Goal: Communication & Community: Answer question/provide support

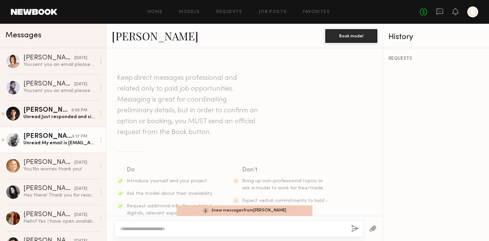
scroll to position [345, 0]
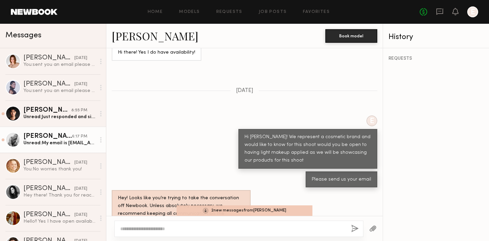
click at [70, 144] on div "Unread: My email is Landanashb@gmail.com" at bounding box center [59, 143] width 72 height 6
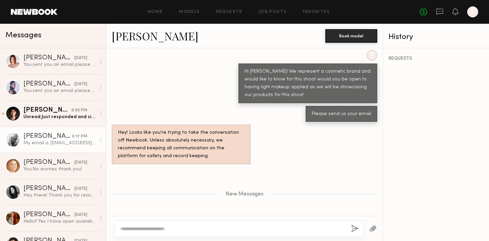
scroll to position [471, 0]
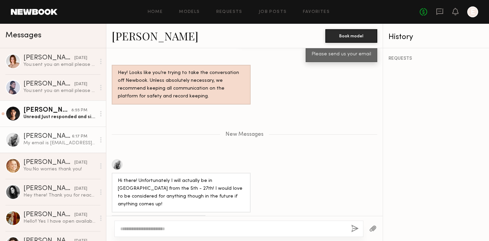
click at [35, 122] on link "Kevin C. 8:55 PM Unread: Just responded and signed the NDA. Looking forward to …" at bounding box center [53, 114] width 106 height 26
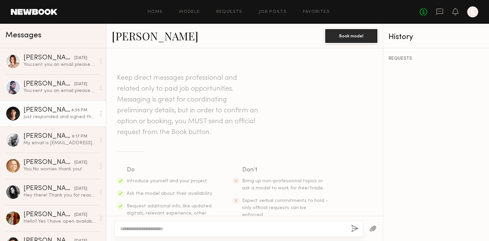
scroll to position [470, 0]
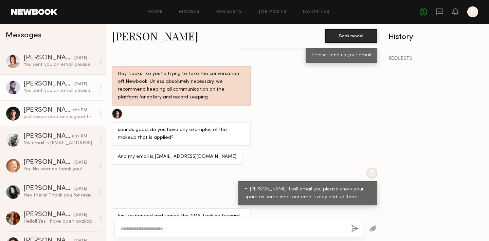
click at [50, 85] on div "[PERSON_NAME]" at bounding box center [48, 84] width 51 height 7
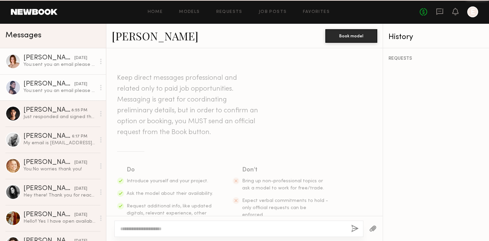
scroll to position [497, 0]
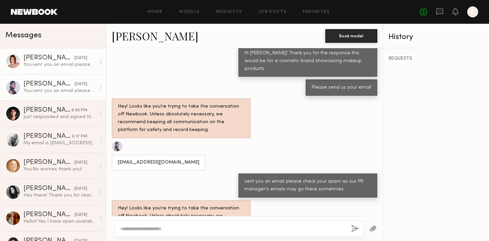
click at [50, 62] on div "You: sent you an email please check your spam as our PR manager's emails may go…" at bounding box center [59, 65] width 72 height 6
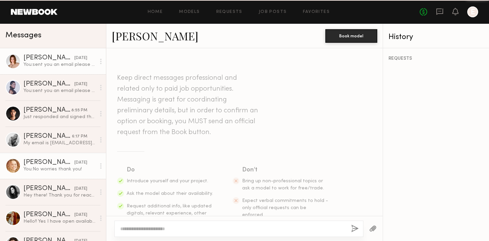
scroll to position [441, 0]
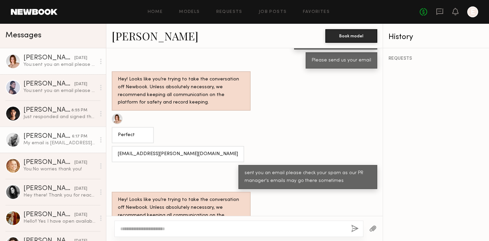
click at [59, 139] on div "[PERSON_NAME]" at bounding box center [47, 136] width 49 height 7
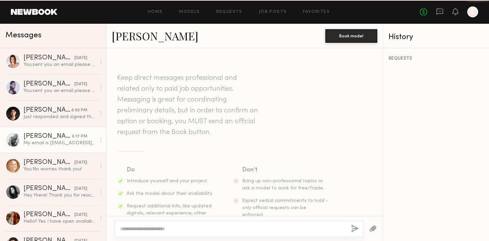
scroll to position [419, 0]
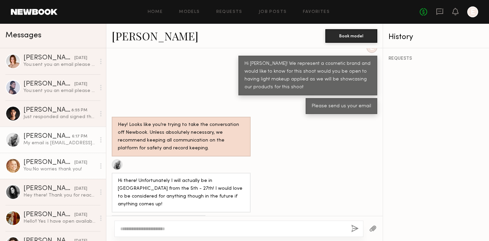
click at [52, 167] on div "You: No worries thank you!" at bounding box center [59, 169] width 72 height 6
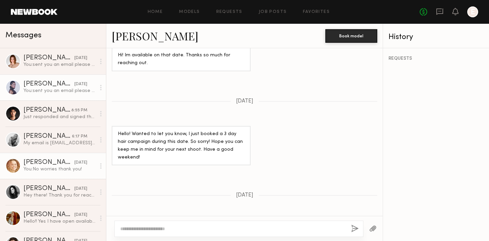
click at [46, 95] on link "Mika W. yesterday You: sent you an email please check your spam as our PR manag…" at bounding box center [53, 87] width 106 height 26
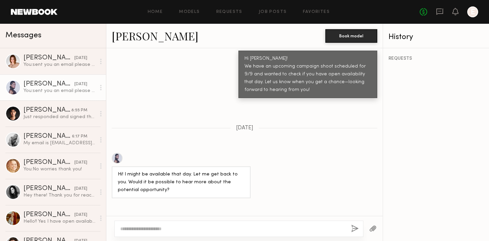
scroll to position [466, 0]
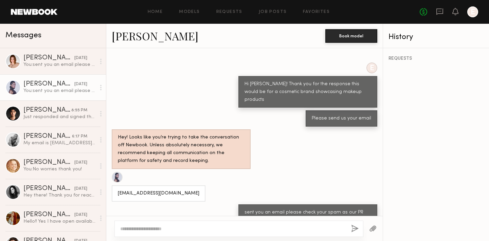
click at [117, 172] on div at bounding box center [117, 177] width 11 height 11
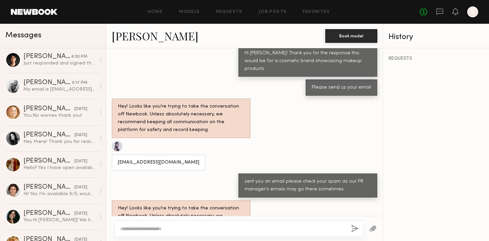
scroll to position [291, 0]
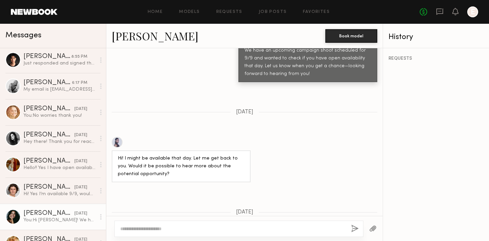
click at [46, 217] on div "[PERSON_NAME]" at bounding box center [48, 213] width 51 height 7
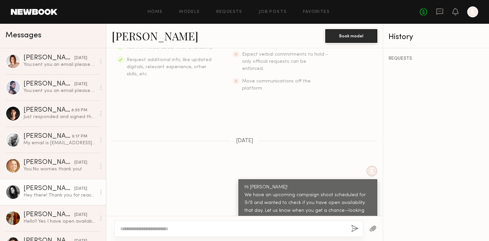
click at [48, 193] on div "Hey there! Thank you for reaching out- I’m available on 9/9 and would love to j…" at bounding box center [59, 195] width 72 height 6
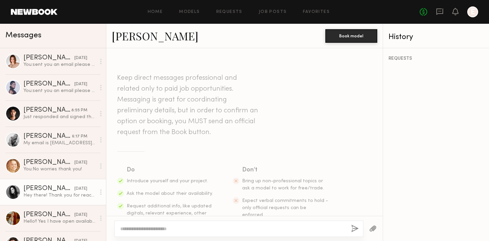
scroll to position [210, 0]
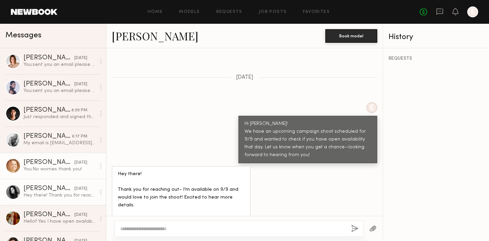
click at [47, 159] on link "Bianca C. yesterday You: No worries thank you!" at bounding box center [53, 166] width 106 height 26
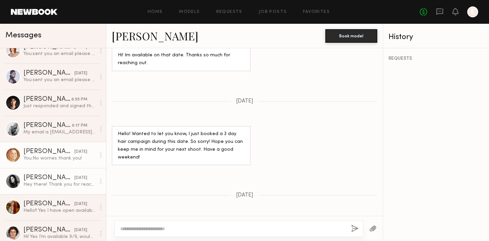
scroll to position [44, 0]
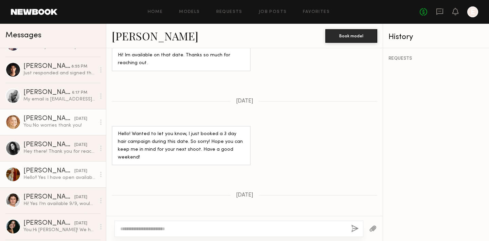
click at [41, 171] on div "[PERSON_NAME]" at bounding box center [48, 171] width 51 height 7
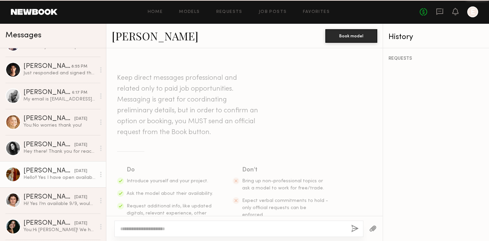
scroll to position [165, 0]
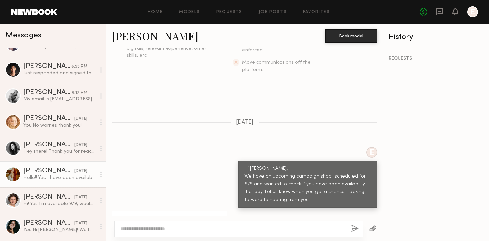
click at [134, 38] on link "[PERSON_NAME]" at bounding box center [155, 36] width 87 height 15
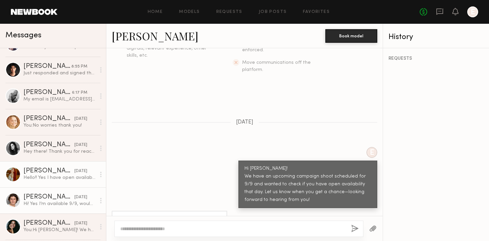
click at [51, 207] on div "Hi! Yes I’m available 9/9, would love to be a part of the shoot!" at bounding box center [59, 204] width 72 height 6
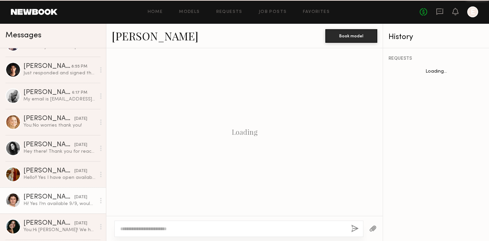
scroll to position [173, 0]
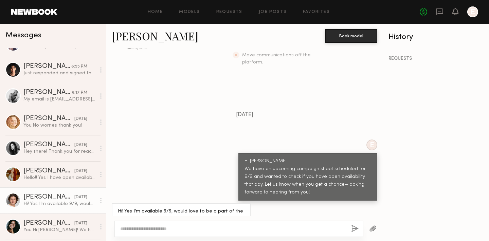
click at [135, 34] on link "[PERSON_NAME]" at bounding box center [155, 36] width 87 height 15
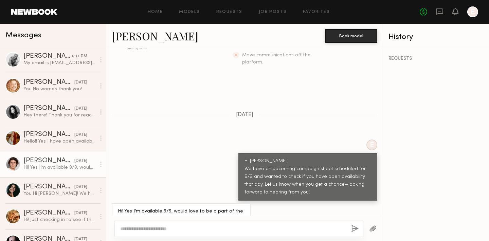
scroll to position [0, 0]
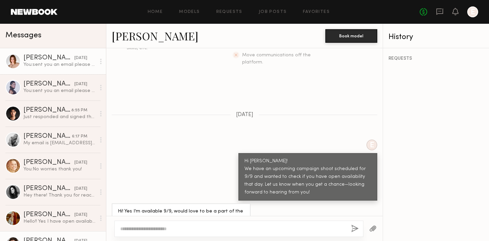
click at [43, 60] on div "[PERSON_NAME]" at bounding box center [48, 58] width 51 height 7
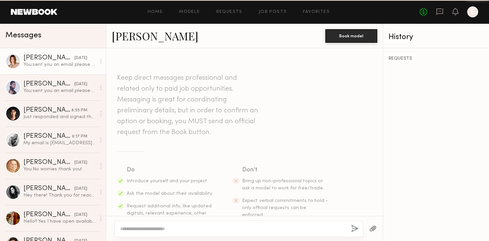
scroll to position [441, 0]
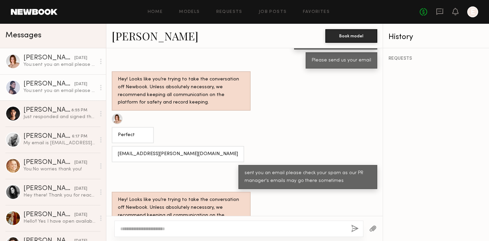
click at [54, 89] on div "You: sent you an email please check your spam as our PR manager's emails may go…" at bounding box center [59, 91] width 72 height 6
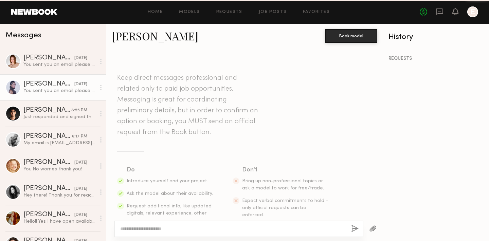
scroll to position [497, 0]
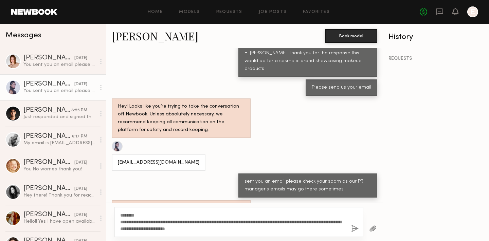
drag, startPoint x: 242, startPoint y: 230, endPoint x: 154, endPoint y: 225, distance: 88.5
click at [106, 212] on div "Messages Camryn B. yesterday You: sent you an email please check your spam as o…" at bounding box center [244, 132] width 489 height 217
type textarea "**********"
click at [355, 228] on button "button" at bounding box center [354, 229] width 7 height 8
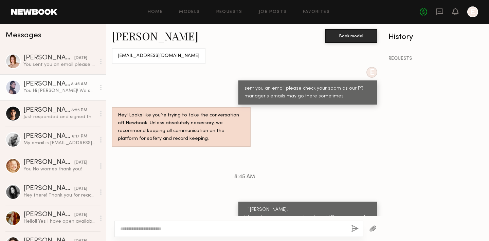
scroll to position [645, 0]
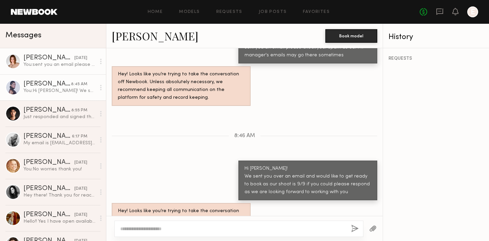
click at [47, 60] on div "[PERSON_NAME]" at bounding box center [48, 58] width 51 height 7
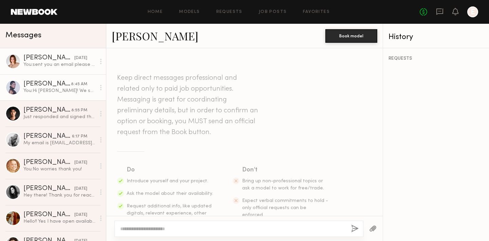
scroll to position [441, 0]
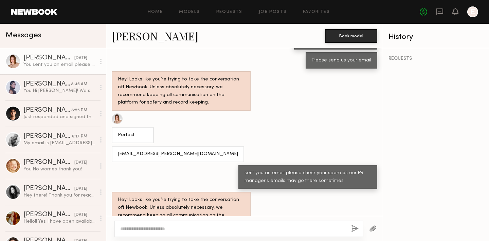
click at [141, 230] on textarea at bounding box center [233, 229] width 226 height 7
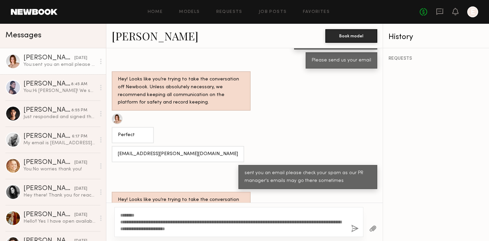
click at [133, 215] on textarea "**********" at bounding box center [233, 222] width 226 height 20
drag, startPoint x: 137, startPoint y: 215, endPoint x: 128, endPoint y: 214, distance: 8.5
click at [128, 214] on textarea "**********" at bounding box center [233, 222] width 226 height 20
type textarea "**********"
click at [355, 229] on button "button" at bounding box center [354, 229] width 7 height 8
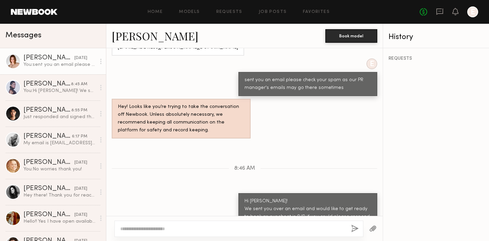
scroll to position [589, 0]
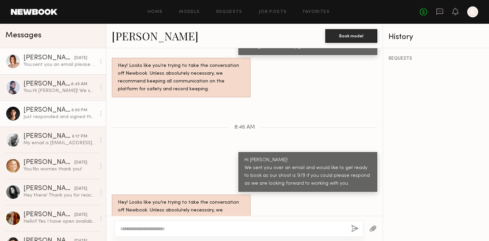
click at [33, 110] on div "[PERSON_NAME]" at bounding box center [47, 110] width 48 height 7
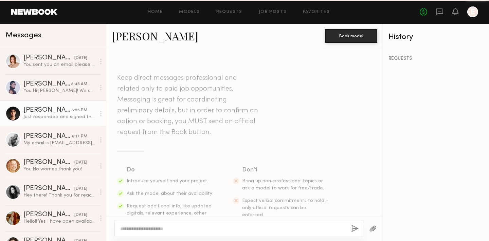
scroll to position [470, 0]
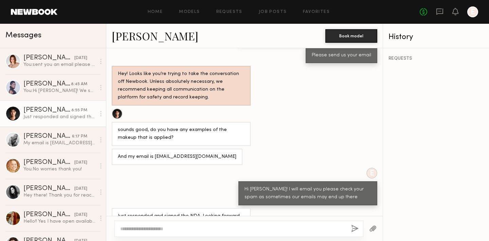
click at [136, 38] on link "[PERSON_NAME]" at bounding box center [155, 36] width 87 height 15
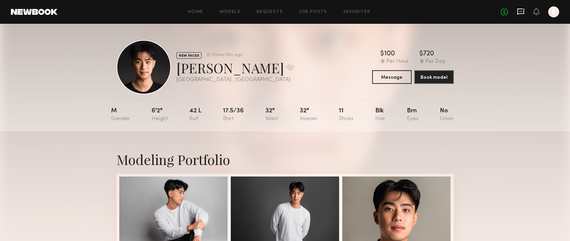
click at [489, 13] on icon at bounding box center [520, 11] width 7 height 7
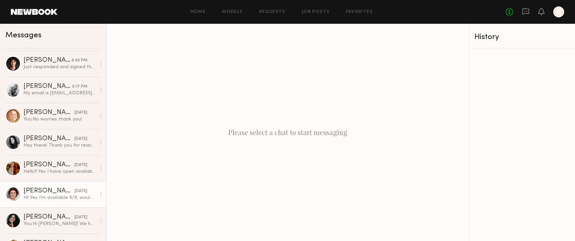
scroll to position [51, 0]
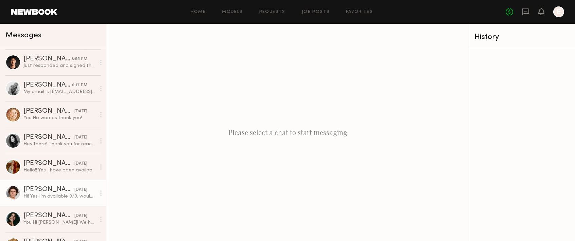
click at [34, 189] on div "[PERSON_NAME]" at bounding box center [48, 190] width 51 height 7
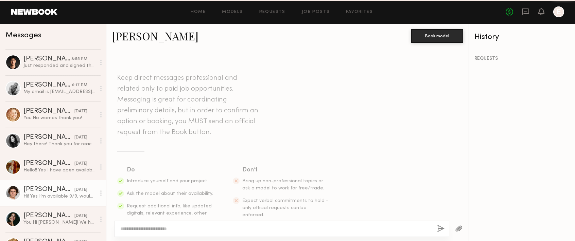
scroll to position [173, 0]
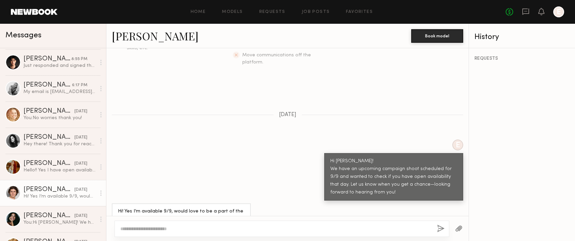
click at [185, 224] on div at bounding box center [282, 229] width 335 height 16
click at [175, 234] on div at bounding box center [282, 229] width 335 height 16
click at [175, 231] on textarea at bounding box center [275, 229] width 311 height 7
type textarea "**********"
click at [437, 226] on div "**********" at bounding box center [282, 229] width 335 height 16
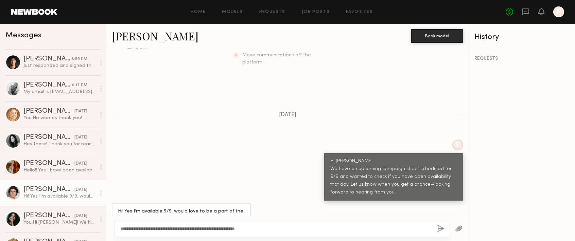
click at [440, 228] on button "button" at bounding box center [440, 229] width 7 height 8
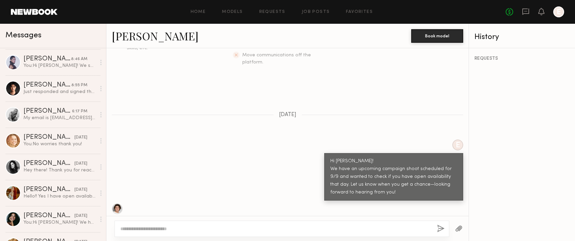
scroll to position [316, 0]
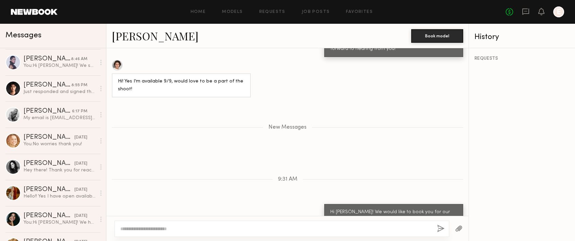
click at [169, 227] on textarea at bounding box center [275, 229] width 311 height 7
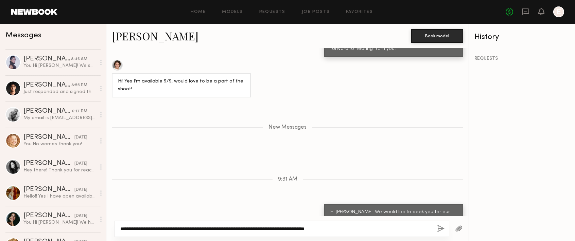
type textarea "**********"
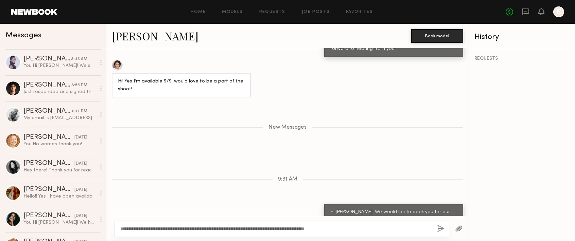
click at [442, 229] on button "button" at bounding box center [440, 229] width 7 height 8
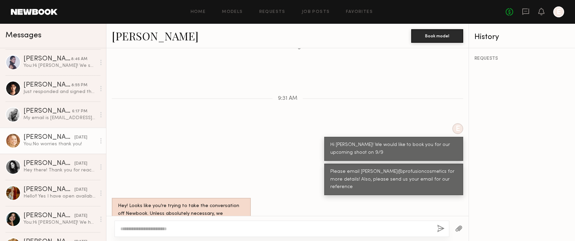
scroll to position [53, 0]
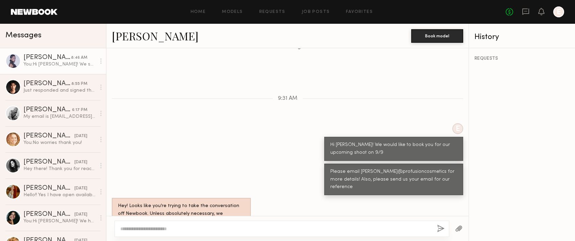
click at [47, 63] on div "You: Hi Mika! We sent you over an email and would like to get ready to book as …" at bounding box center [59, 64] width 72 height 6
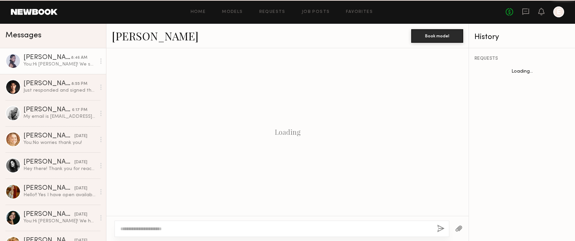
scroll to position [645, 0]
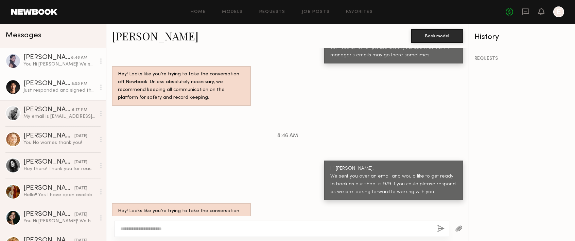
click at [47, 85] on div "[PERSON_NAME]" at bounding box center [47, 84] width 48 height 7
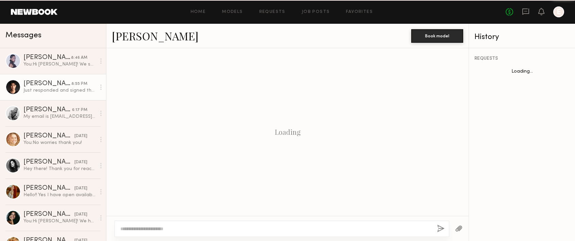
scroll to position [511, 0]
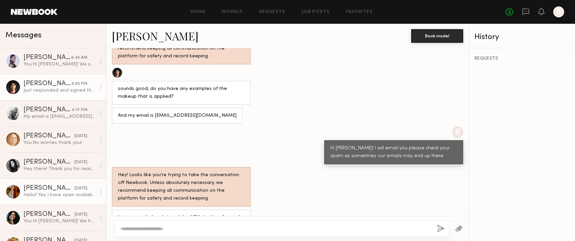
click at [56, 197] on div "Hello!! Yes I have open availability for the 9th!" at bounding box center [59, 195] width 72 height 6
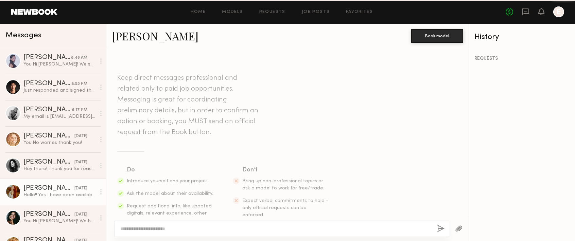
scroll to position [165, 0]
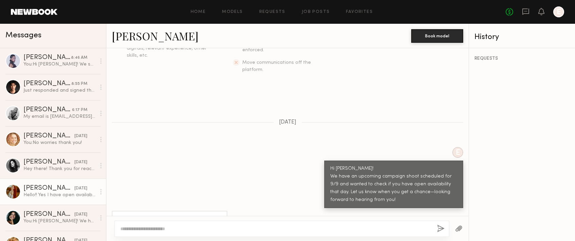
click at [147, 230] on textarea at bounding box center [275, 229] width 311 height 7
type textarea "**********"
click at [440, 229] on button "button" at bounding box center [440, 229] width 7 height 8
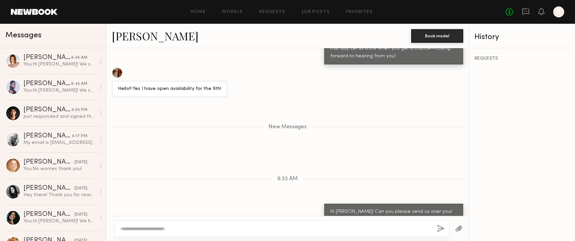
scroll to position [350, 0]
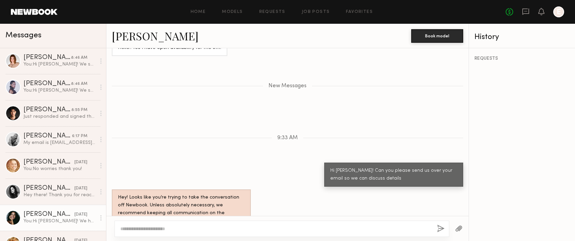
click at [49, 217] on div "[PERSON_NAME]" at bounding box center [48, 214] width 51 height 7
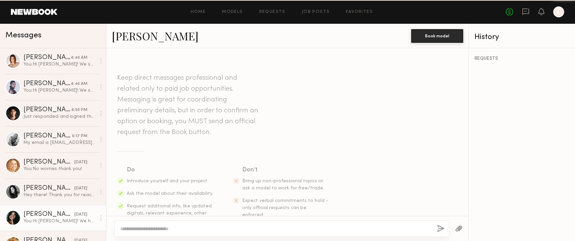
scroll to position [146, 0]
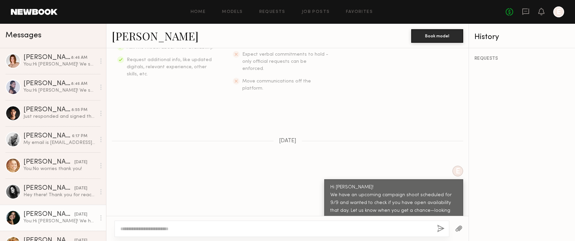
click at [134, 40] on link "[PERSON_NAME]" at bounding box center [155, 36] width 87 height 15
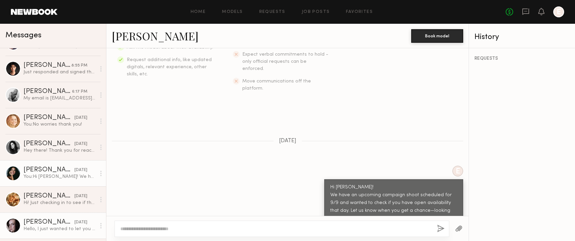
scroll to position [116, 0]
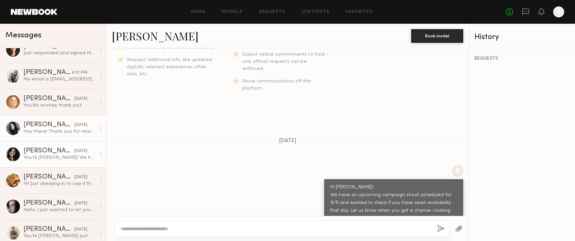
click at [43, 133] on div "Hey there! Thank you for reaching out- I’m available on 9/9 and would love to j…" at bounding box center [59, 131] width 72 height 6
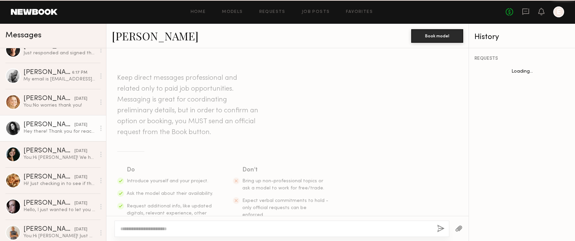
scroll to position [210, 0]
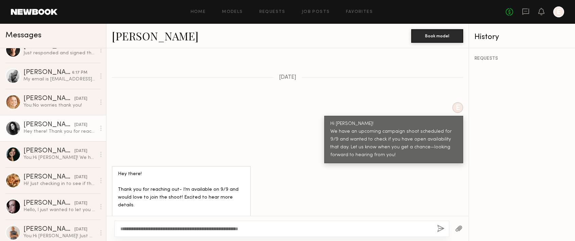
type textarea "**********"
click at [442, 229] on button "button" at bounding box center [440, 229] width 7 height 8
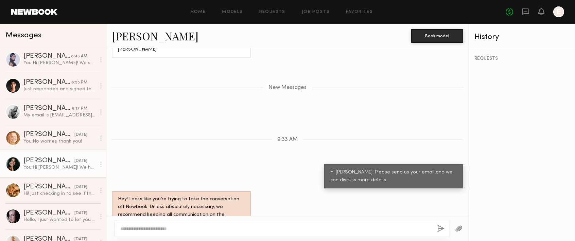
scroll to position [0, 0]
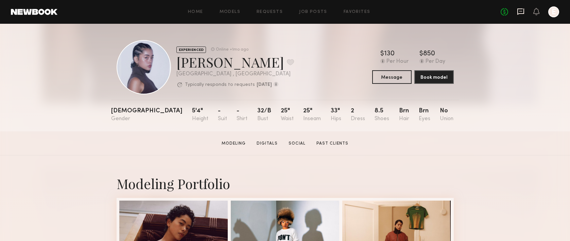
click at [517, 9] on icon at bounding box center [520, 11] width 7 height 7
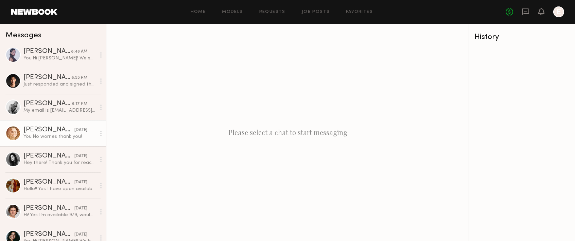
scroll to position [76, 0]
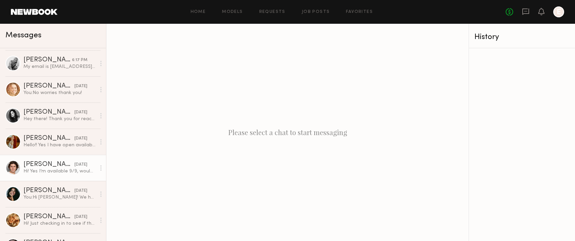
click at [46, 170] on div "Hi! Yes I’m available 9/9, would love to be a part of the shoot!" at bounding box center [59, 171] width 72 height 6
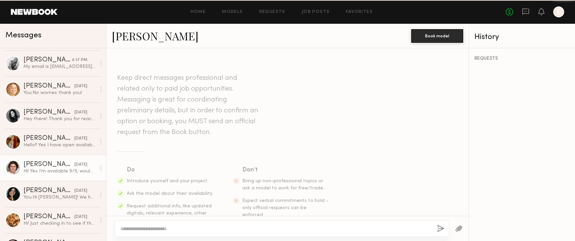
scroll to position [173, 0]
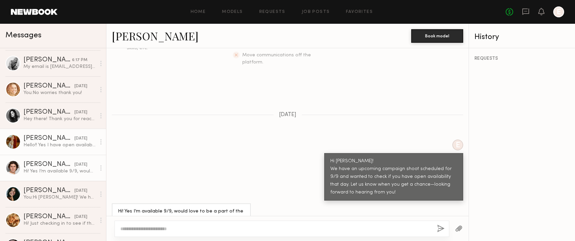
click at [50, 149] on link "[PERSON_NAME] [DATE] Hello!! Yes I have open availability for the 9th!" at bounding box center [53, 142] width 106 height 26
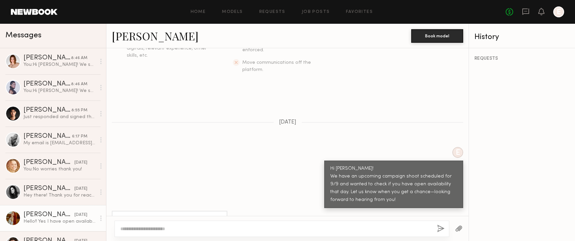
click at [36, 194] on div "Hey there! Thank you for reaching out- I’m available on 9/9 and would love to j…" at bounding box center [59, 195] width 72 height 6
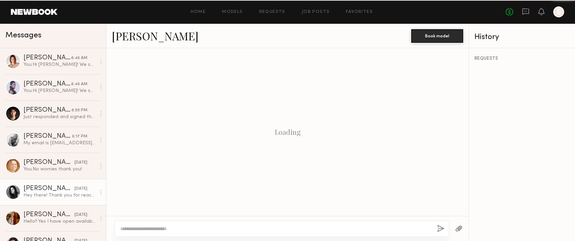
click at [36, 194] on div "Hey there! Thank you for reaching out- I’m available on 9/9 and would love to j…" at bounding box center [59, 195] width 72 height 6
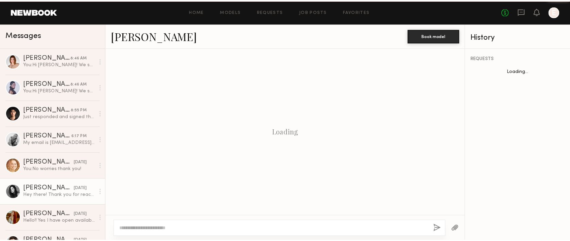
scroll to position [210, 0]
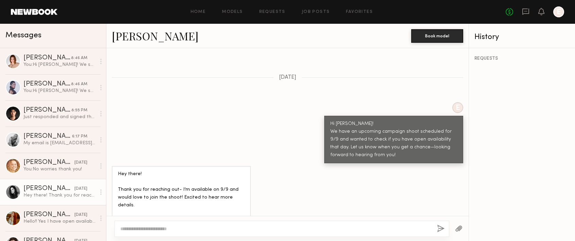
click at [32, 12] on link at bounding box center [34, 12] width 47 height 6
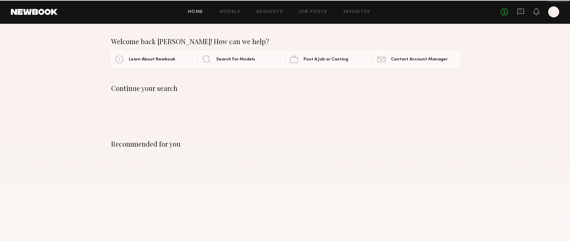
click at [32, 12] on link at bounding box center [34, 12] width 47 height 6
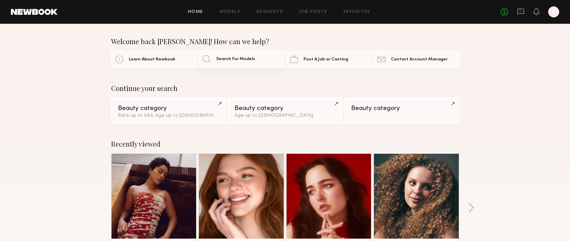
click at [234, 62] on span "Search For Models" at bounding box center [235, 59] width 39 height 4
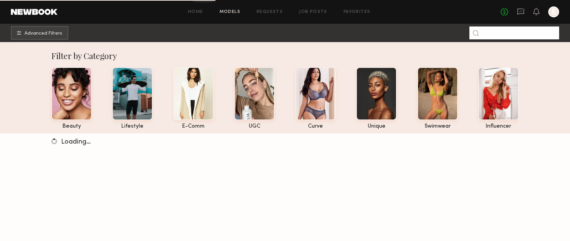
click at [500, 35] on input at bounding box center [514, 33] width 90 height 13
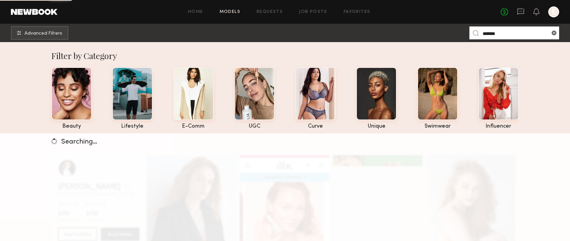
type input "*******"
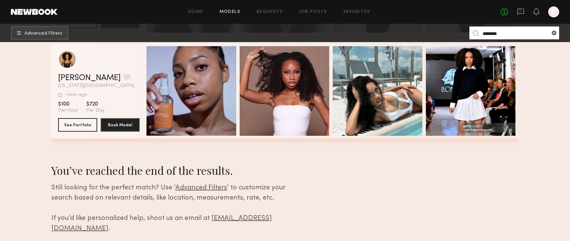
scroll to position [1264, 0]
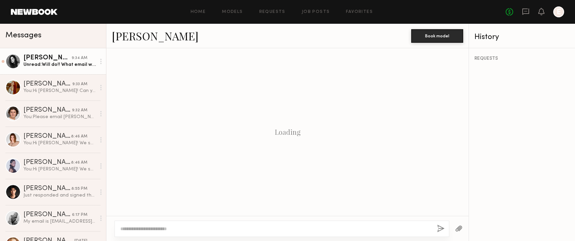
scroll to position [302, 0]
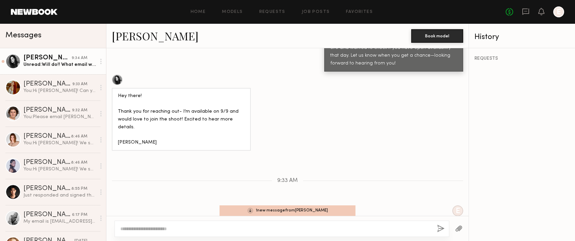
click at [75, 61] on div "9:34 AM" at bounding box center [80, 58] width 16 height 6
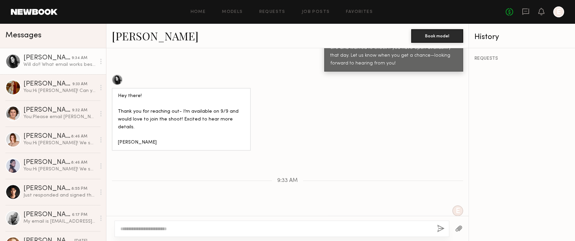
click at [60, 66] on div "Will do!! What email works best for you?" at bounding box center [59, 65] width 72 height 6
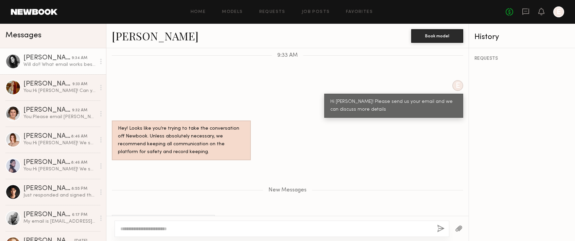
scroll to position [427, 0]
click at [173, 231] on textarea at bounding box center [275, 229] width 311 height 7
type textarea "**********"
click at [440, 229] on button "button" at bounding box center [440, 229] width 7 height 8
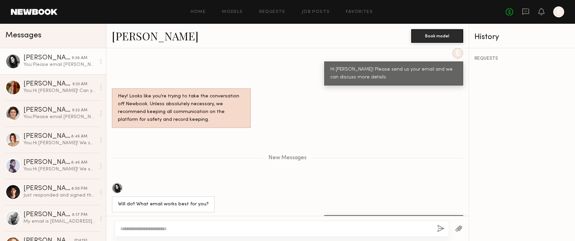
scroll to position [501, 0]
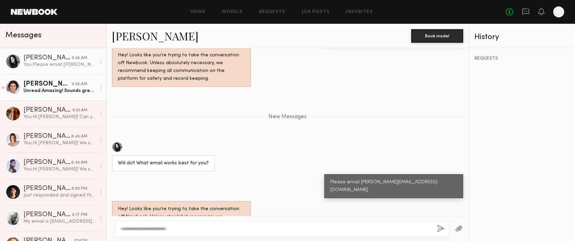
click at [47, 86] on div "[PERSON_NAME]" at bounding box center [47, 84] width 48 height 7
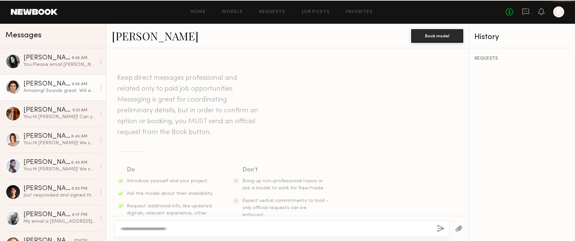
scroll to position [371, 0]
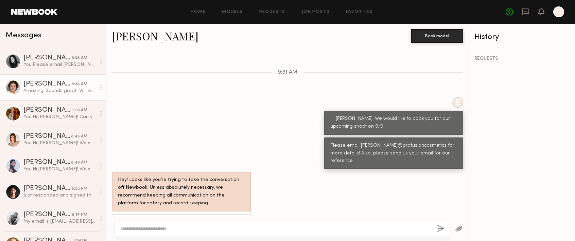
drag, startPoint x: 190, startPoint y: 204, endPoint x: 119, endPoint y: 203, distance: 71.4
click at [119, 219] on div "Amazing! Sounds great. Will email now. My email is [EMAIL_ADDRESS][DOMAIN_NAME]" at bounding box center [181, 227] width 127 height 16
copy div "[EMAIL_ADDRESS][DOMAIN_NAME]"
click at [204, 221] on div at bounding box center [282, 229] width 335 height 16
click at [200, 227] on textarea at bounding box center [275, 229] width 311 height 7
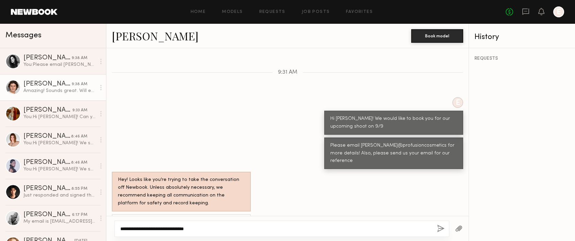
type textarea "**********"
click at [439, 229] on button "button" at bounding box center [440, 229] width 7 height 8
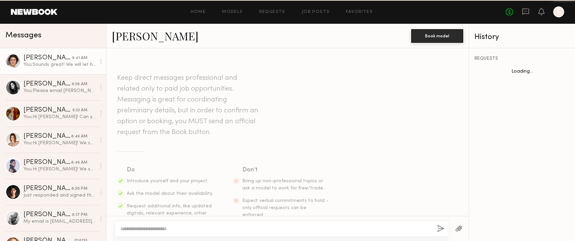
scroll to position [404, 0]
